Goal: Find specific page/section: Find specific page/section

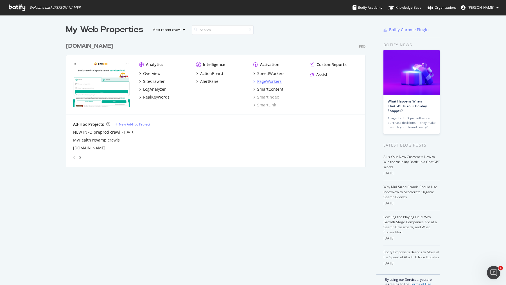
click at [263, 83] on div "PageWorkers" at bounding box center [269, 82] width 24 height 6
